Goal: Communication & Community: Answer question/provide support

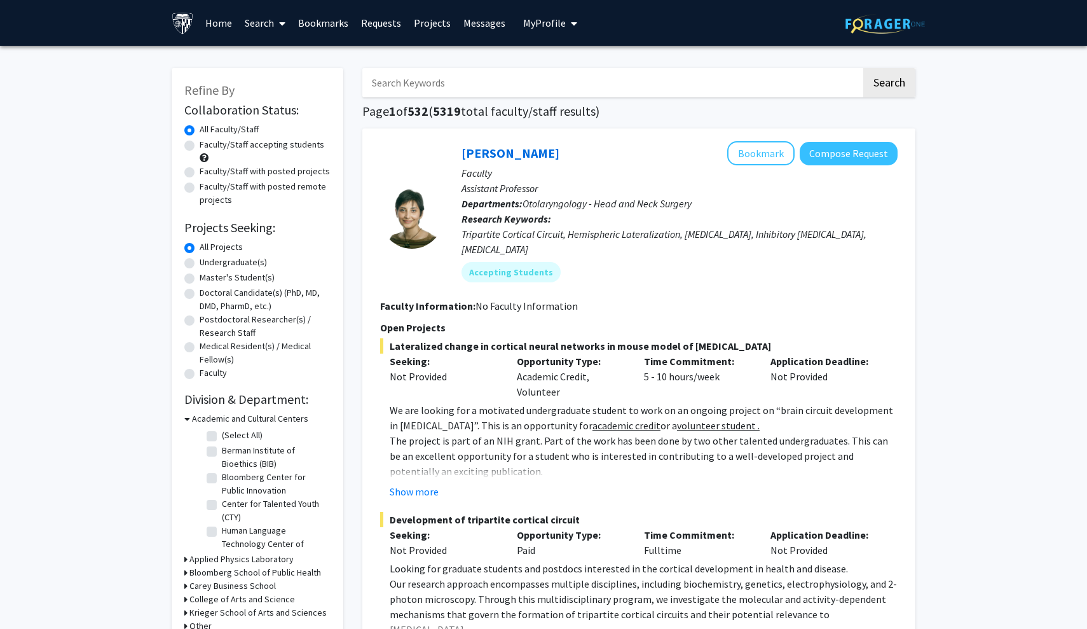
click at [482, 30] on link "Messages" at bounding box center [484, 23] width 55 height 44
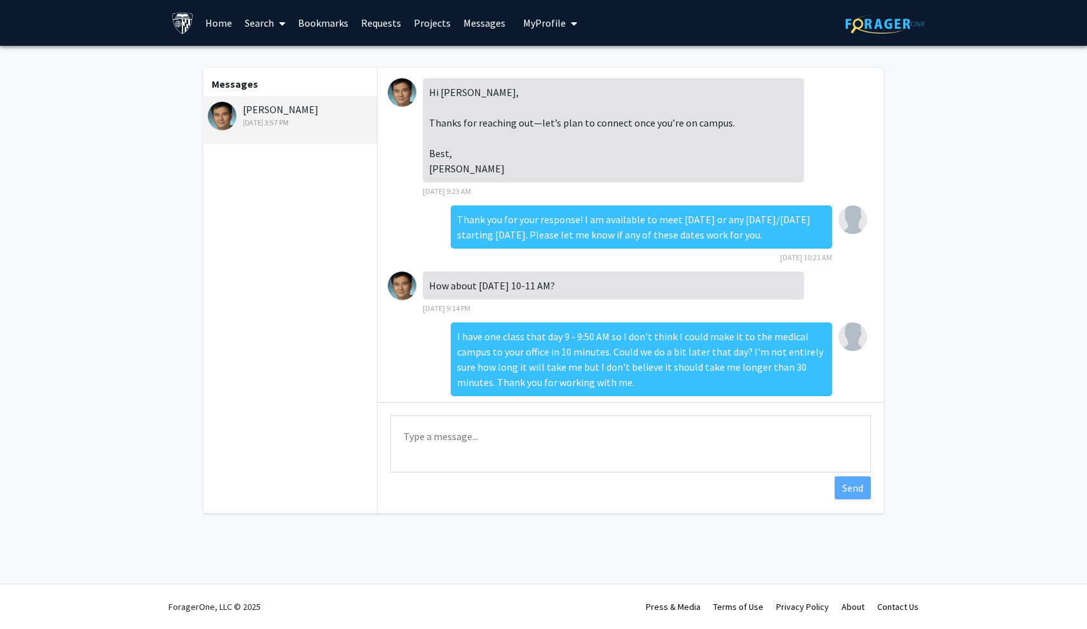
scroll to position [444, 0]
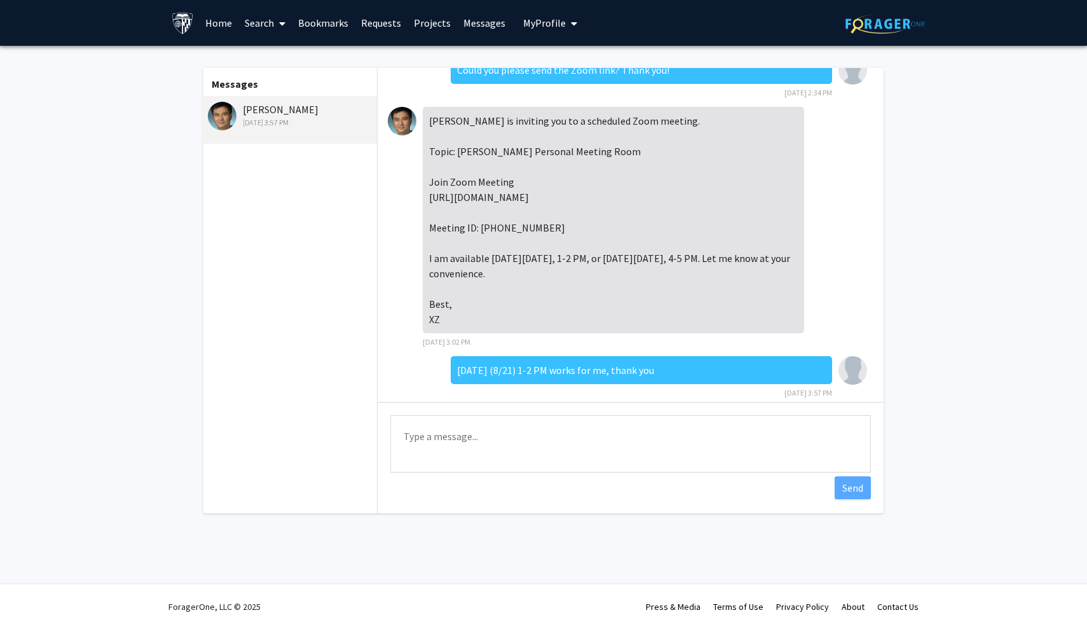
click at [518, 450] on textarea "Type a message" at bounding box center [630, 443] width 481 height 57
type textarea "J"
type textarea "Just to let you know, I am in the Zoom meeting."
drag, startPoint x: 648, startPoint y: 444, endPoint x: 339, endPoint y: 429, distance: 309.3
click at [339, 429] on div "Messages Xiaolei Zhu Aug 19, 2025 3:57 PM Hi Sam, Thanks for reaching out—let’s…" at bounding box center [543, 290] width 703 height 445
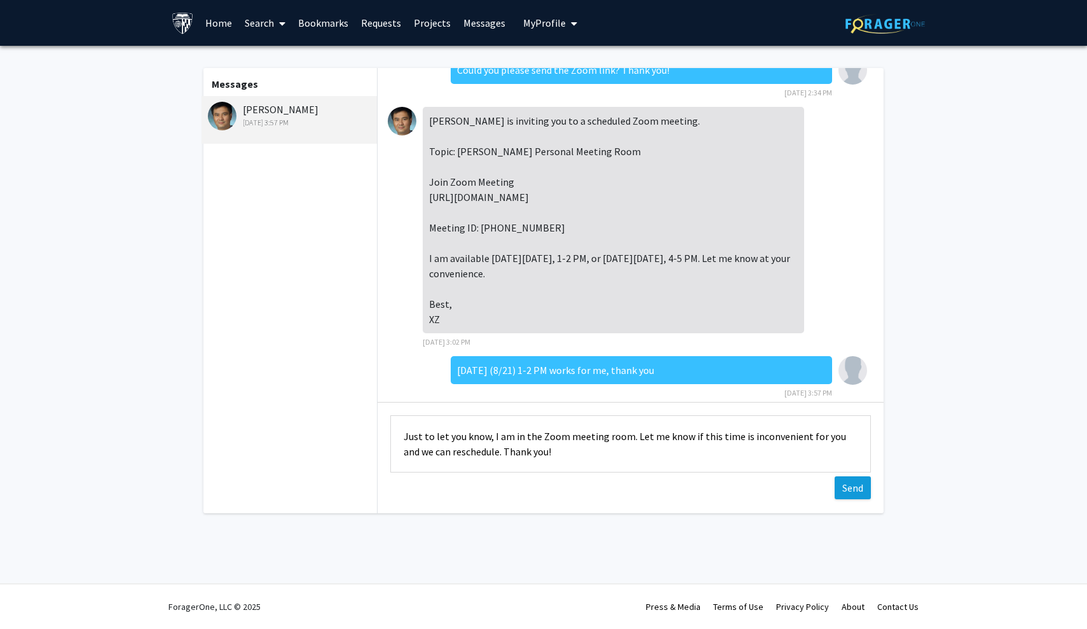
type textarea "Just to let you know, I am in the Zoom meeting room. Let me know if this time i…"
click at [852, 482] on button "Send" at bounding box center [853, 487] width 36 height 23
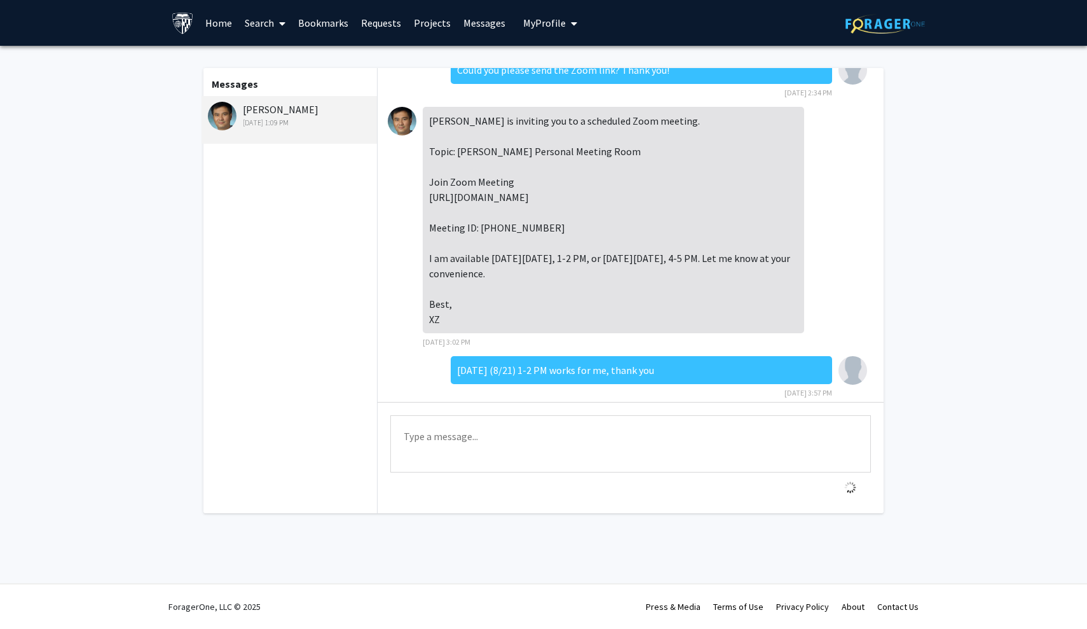
scroll to position [510, 0]
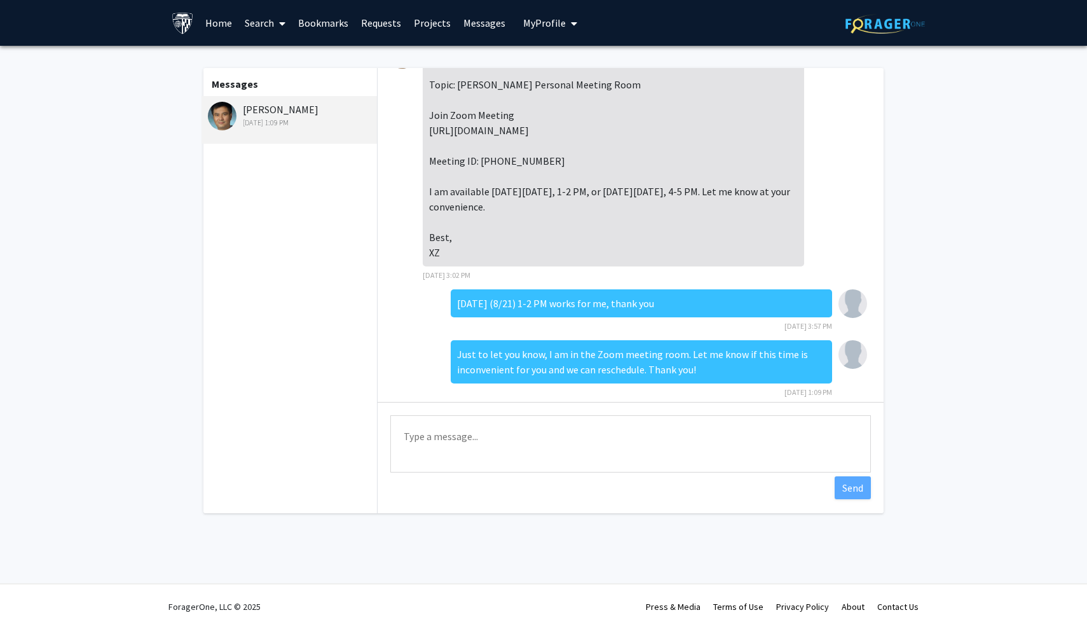
scroll to position [510, 0]
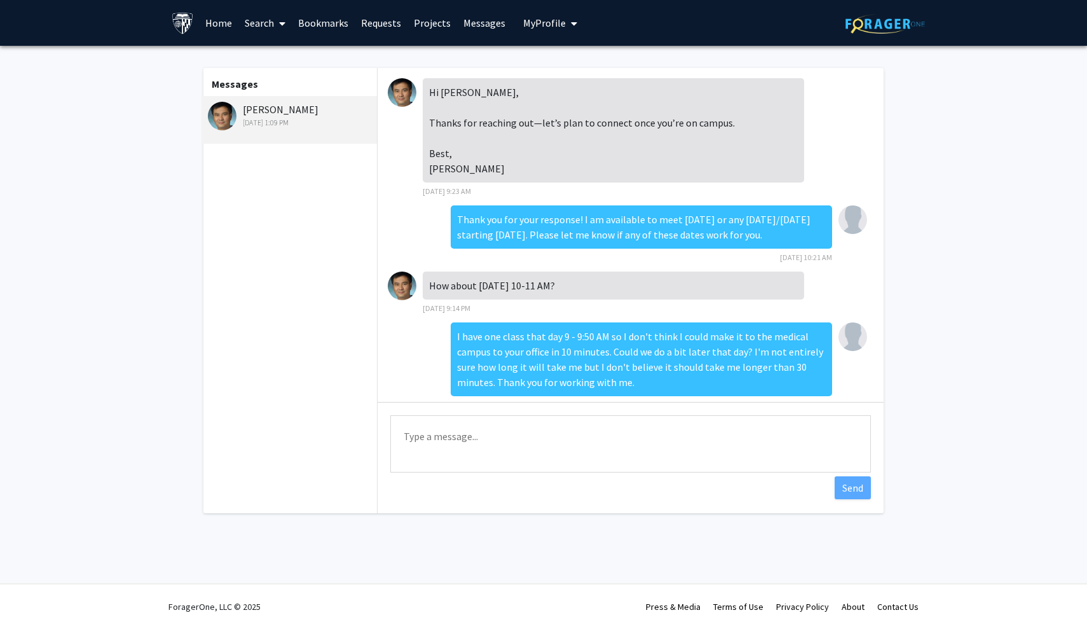
scroll to position [510, 0]
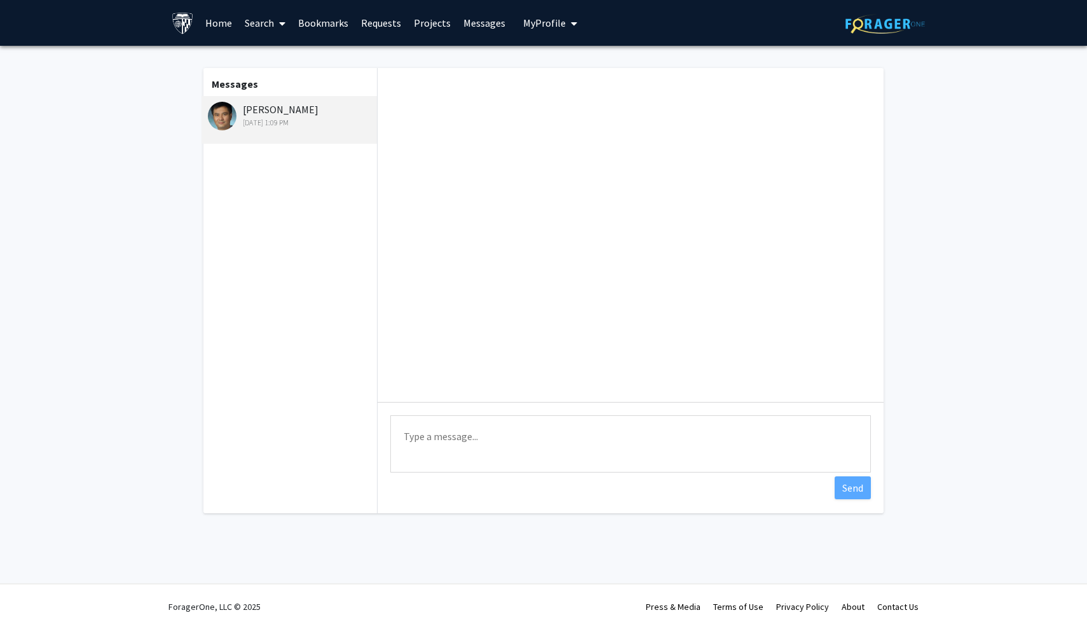
scroll to position [510, 0]
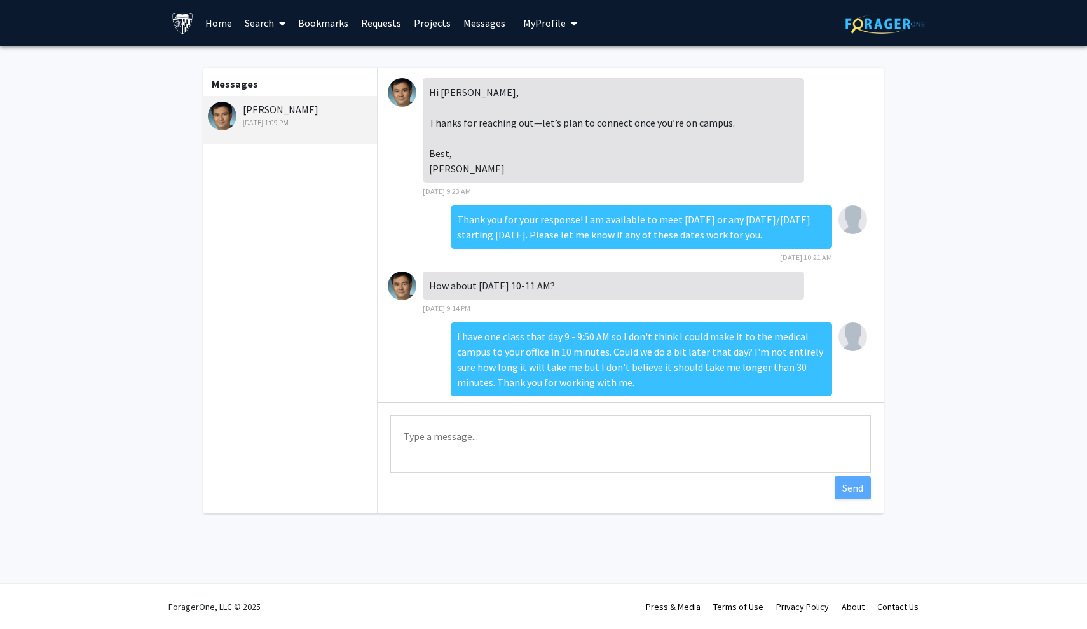
scroll to position [510, 0]
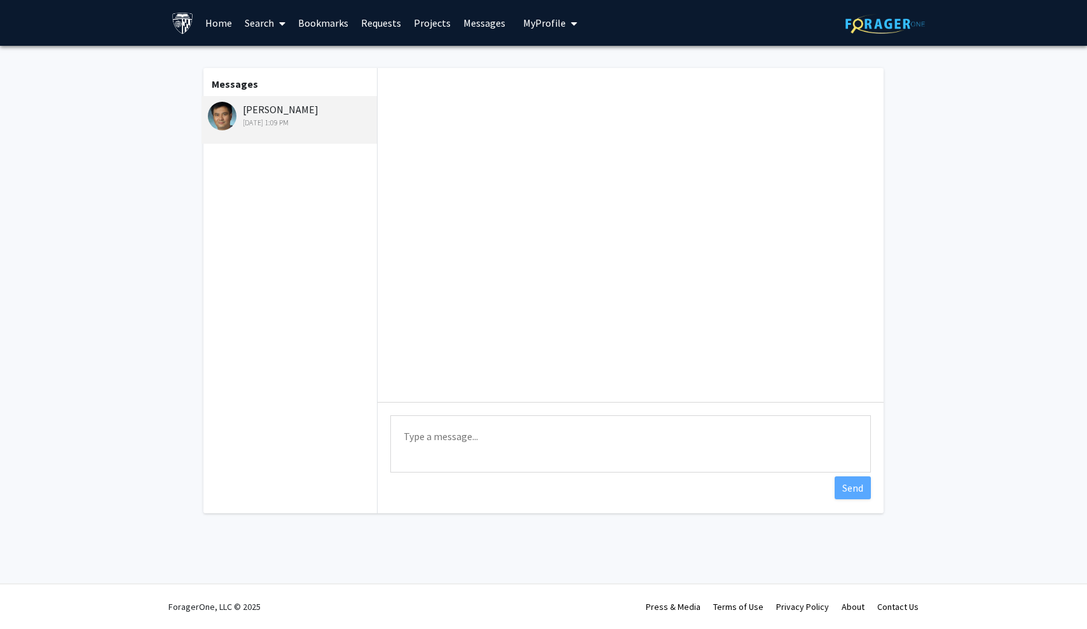
scroll to position [510, 0]
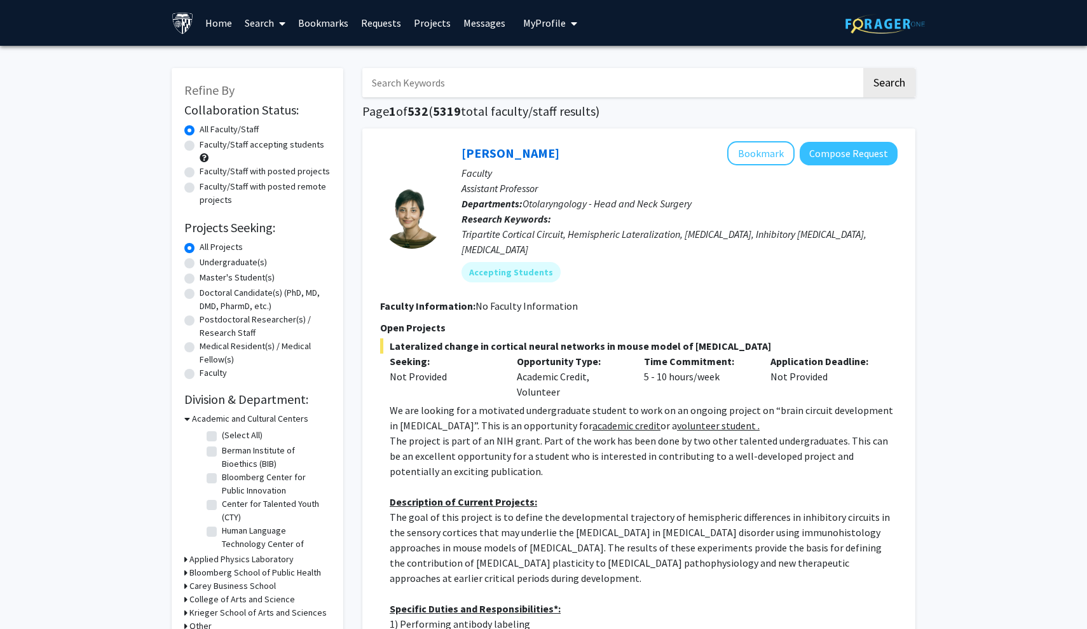
click at [473, 29] on link "Messages" at bounding box center [484, 23] width 55 height 44
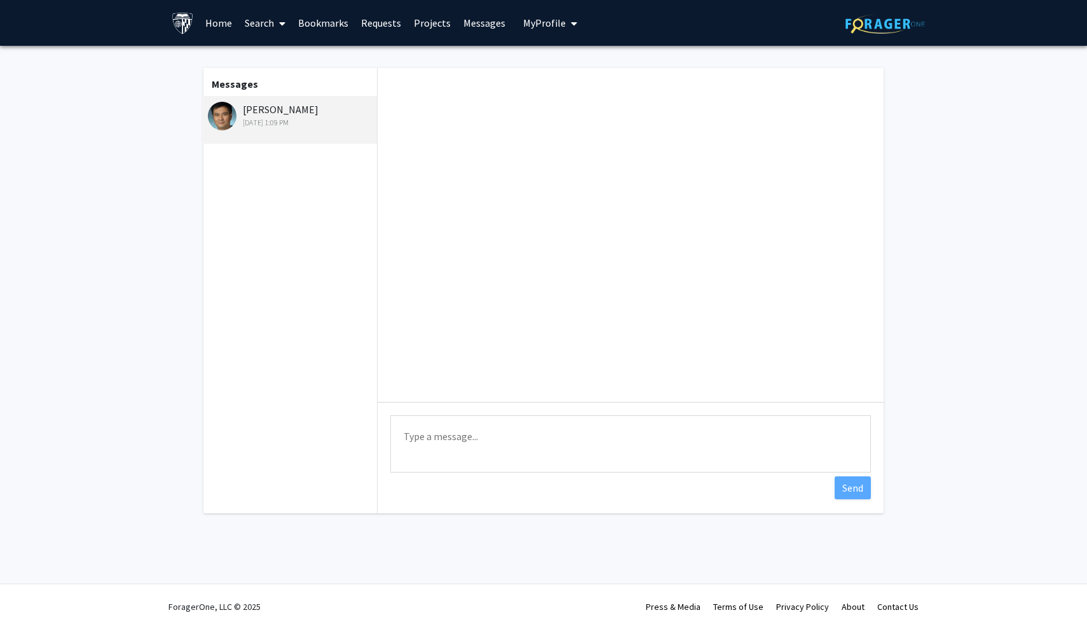
scroll to position [510, 0]
